Goal: Transaction & Acquisition: Book appointment/travel/reservation

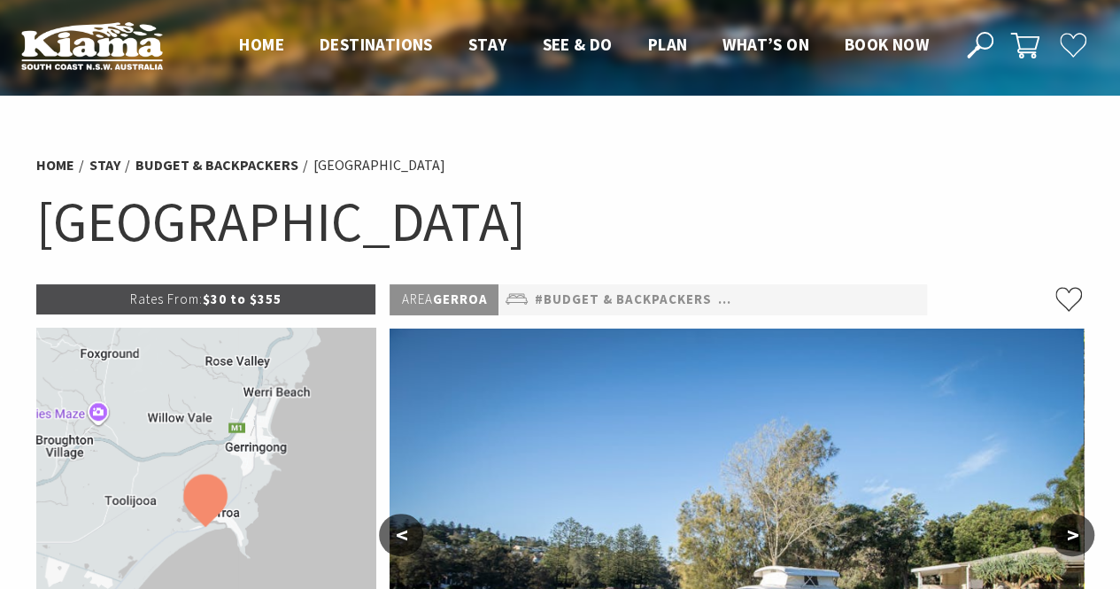
select select "3"
select select "2"
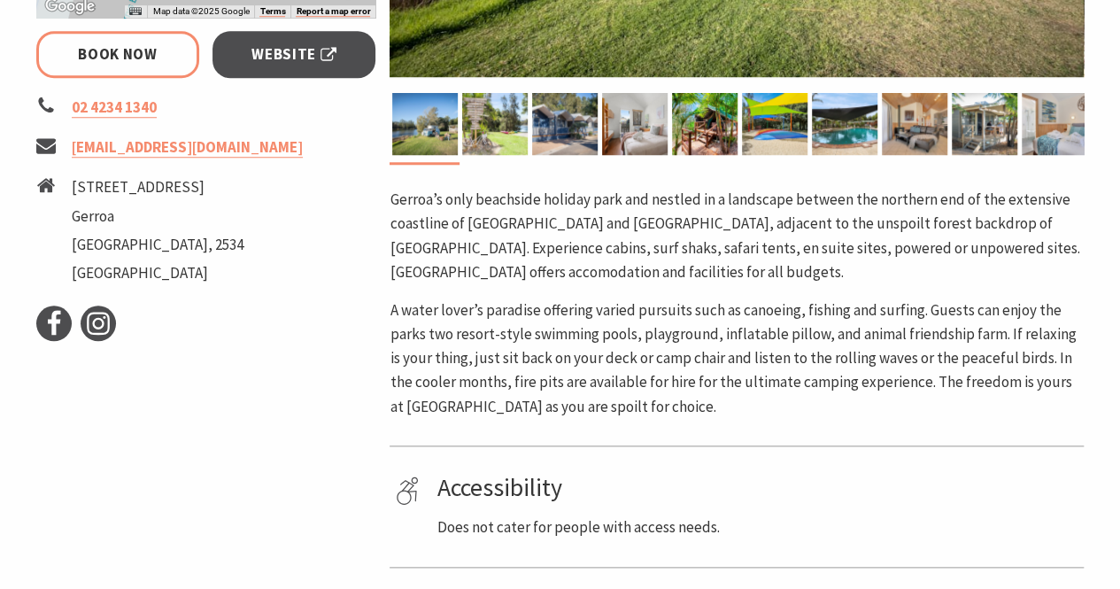
scroll to position [531, 0]
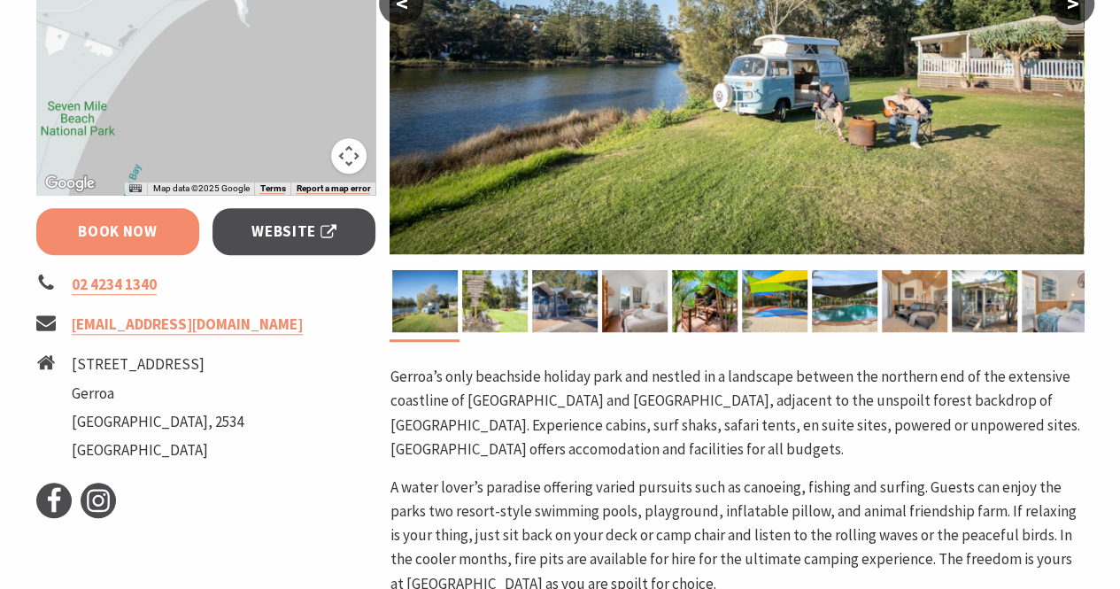
click at [136, 233] on link "Book Now" at bounding box center [118, 231] width 164 height 47
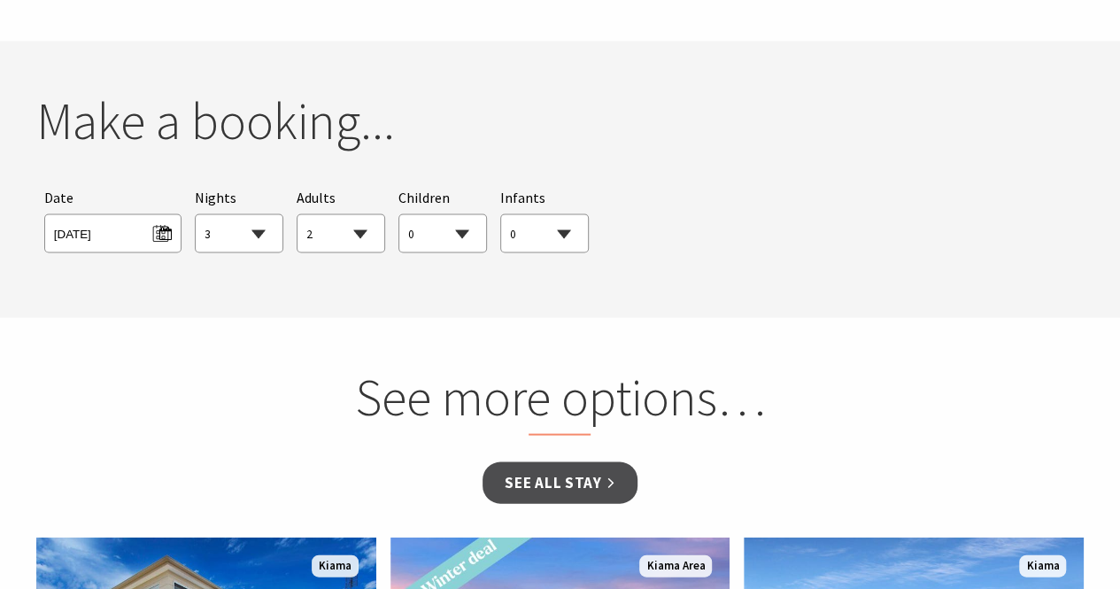
scroll to position [1656, 0]
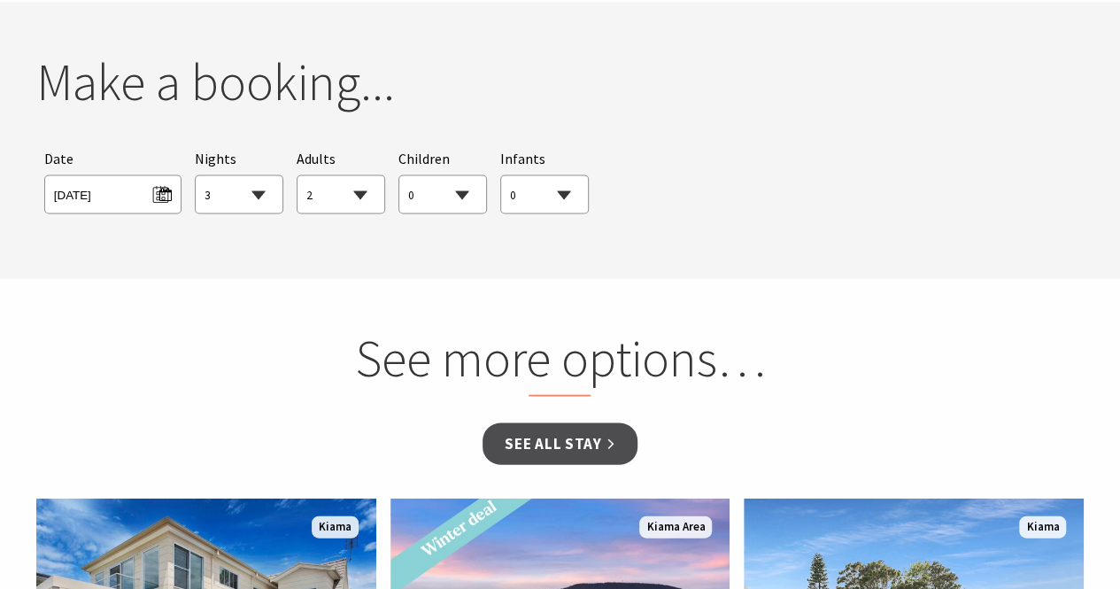
drag, startPoint x: 138, startPoint y: 234, endPoint x: 614, endPoint y: 190, distance: 478.1
click at [632, 192] on div "Searching for Accommodation Tours Events Car Hire Packages Date Tue 30/09/2025 …" at bounding box center [560, 180] width 1048 height 82
click at [151, 185] on span "Tue 30/09/2025" at bounding box center [113, 192] width 118 height 24
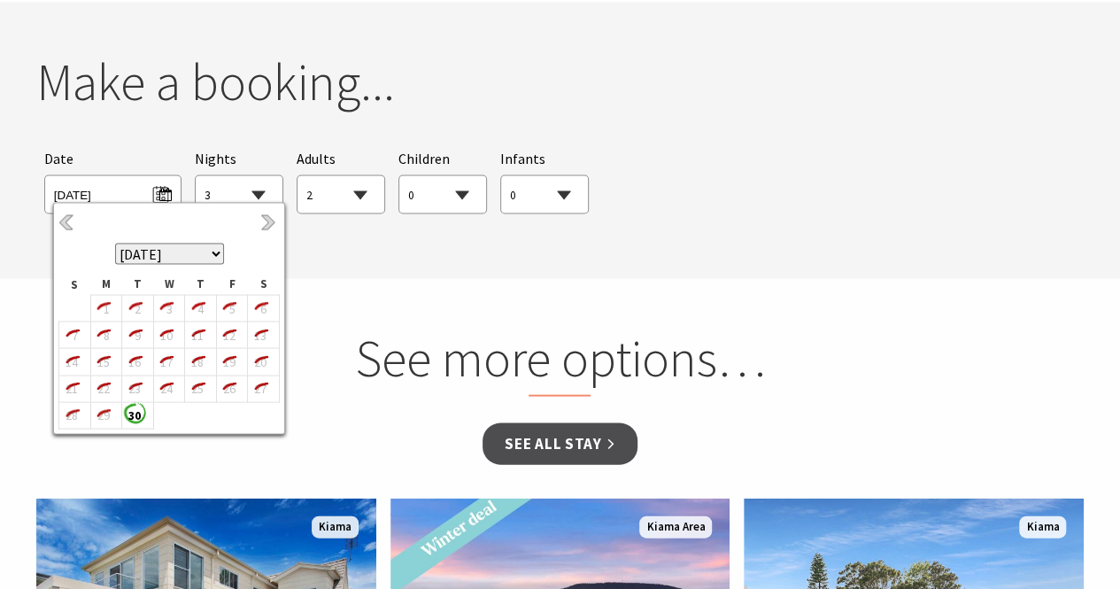
click at [209, 259] on select "September 2025 October 2025 November 2025 December 2025 January 2026 February 2…" at bounding box center [169, 253] width 109 height 21
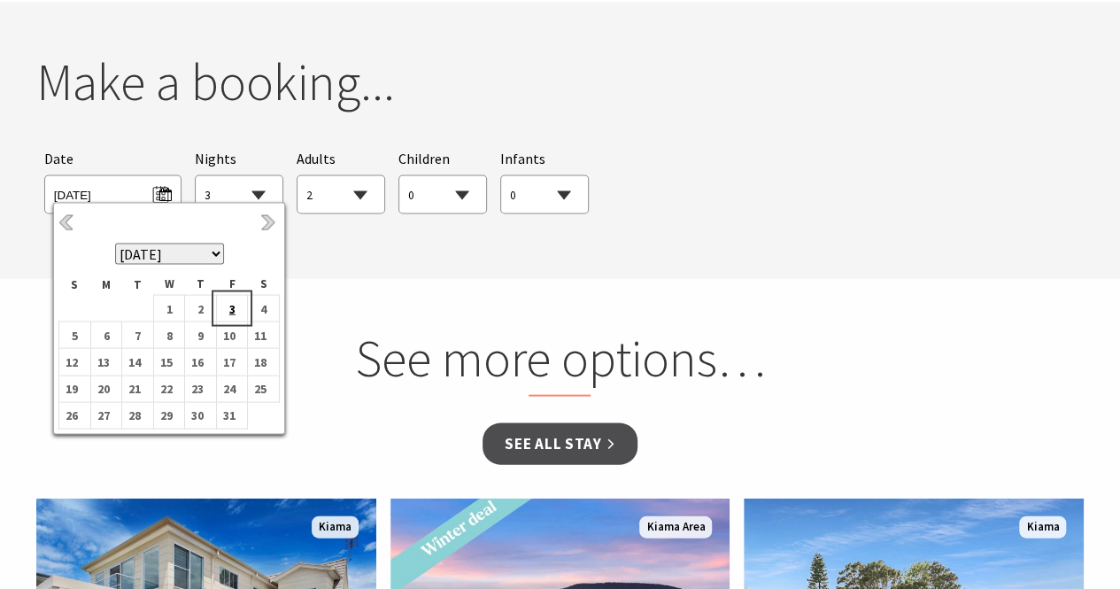
click at [233, 308] on b "3" at bounding box center [228, 307] width 23 height 23
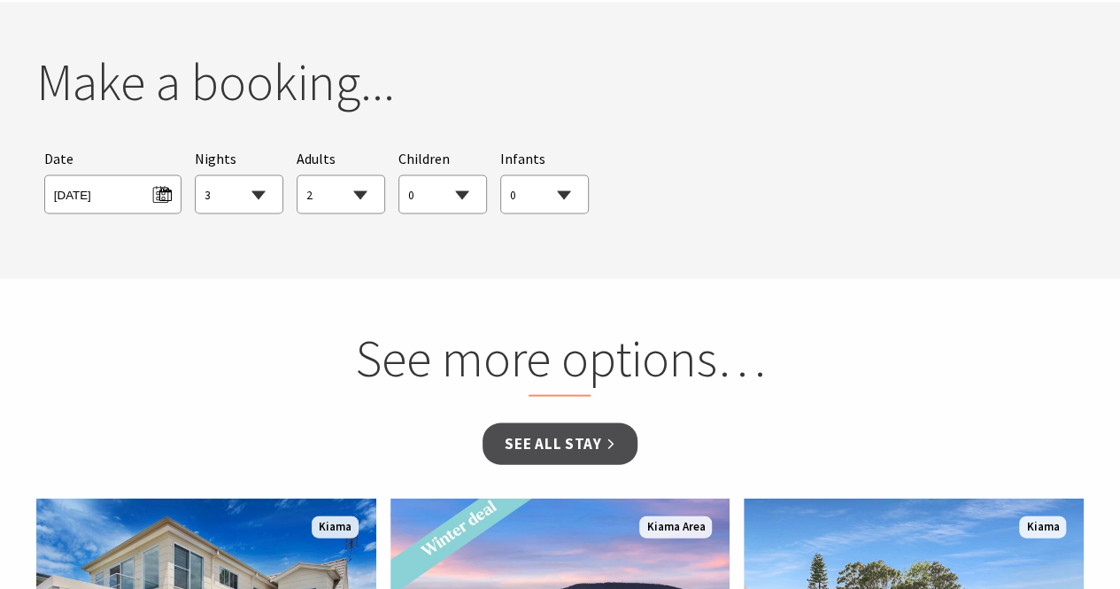
click at [456, 194] on select "0 1 2 3 4 5 6 7 8 9 10 11 12 13 14 15 16 17 18 19 20 21 22 23 24 25 26 27 28 29…" at bounding box center [442, 194] width 87 height 39
select select "1"
click at [399, 175] on select "0 1 2 3 4 5 6 7 8 9 10 11 12 13 14 15 16 17 18 19 20 21 22 23 24 25 26 27 28 29…" at bounding box center [442, 194] width 87 height 39
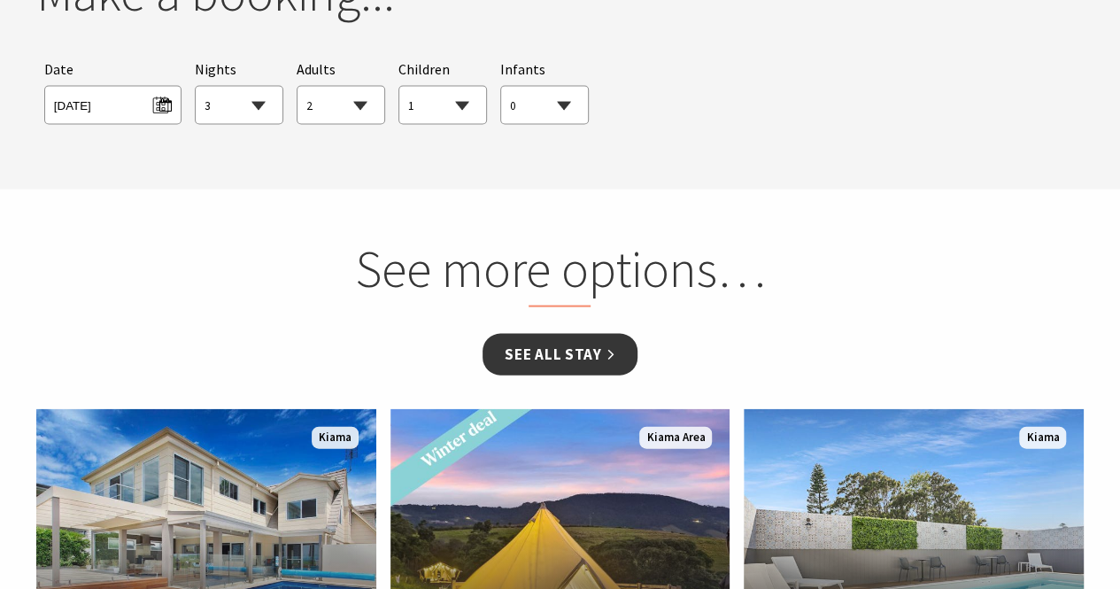
click at [520, 346] on link "See all Stay" at bounding box center [559, 355] width 154 height 42
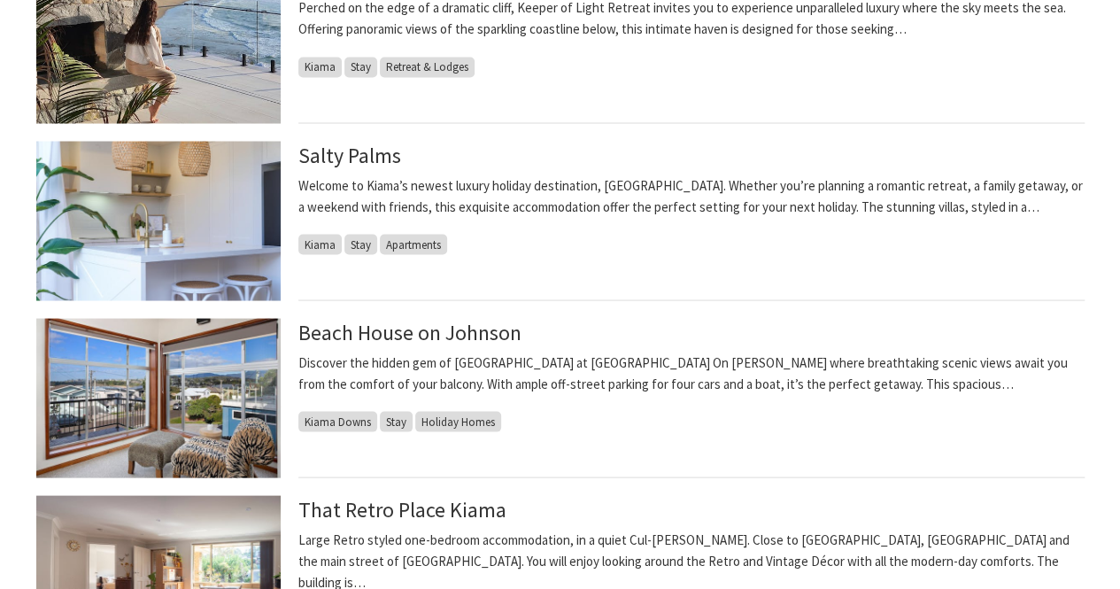
scroll to position [1239, 0]
